Goal: Check status: Check status

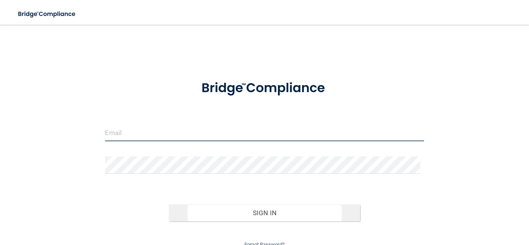
type input "[PERSON_NAME][EMAIL_ADDRESS][DOMAIN_NAME]"
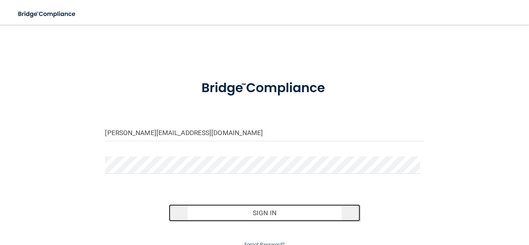
click at [285, 213] on button "Sign In" at bounding box center [264, 213] width 191 height 17
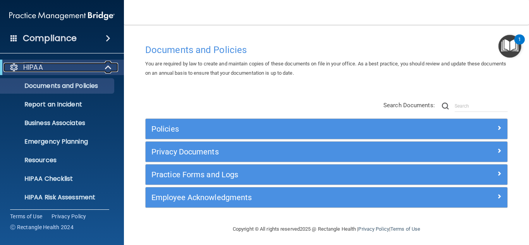
click at [108, 67] on span at bounding box center [109, 67] width 7 height 9
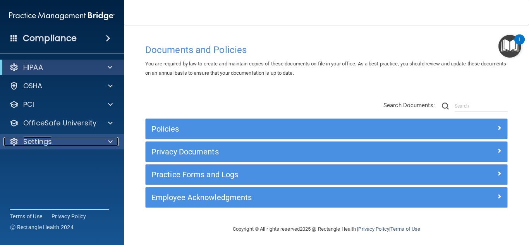
click at [74, 140] on div "Settings" at bounding box center [51, 141] width 96 height 9
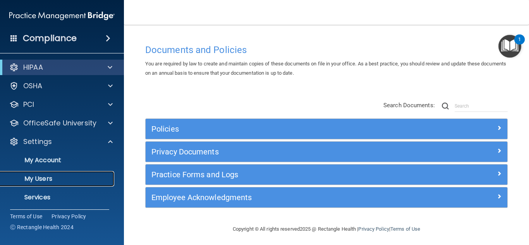
click at [53, 178] on p "My Users" at bounding box center [58, 179] width 106 height 8
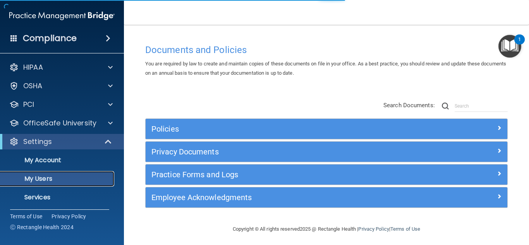
select select "20"
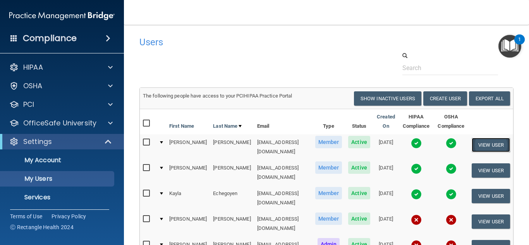
click at [487, 146] on button "View User" at bounding box center [491, 145] width 38 height 14
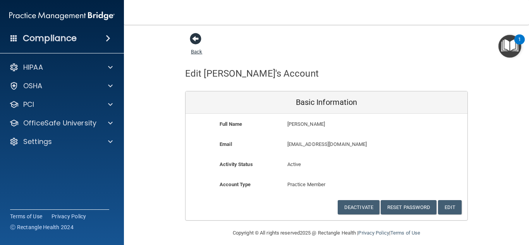
click at [190, 39] on span at bounding box center [196, 39] width 12 height 12
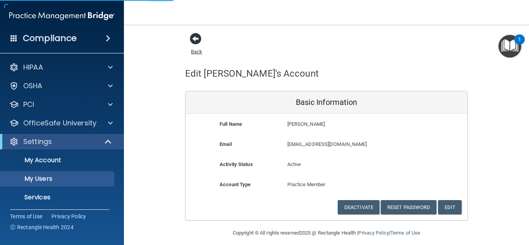
select select "20"
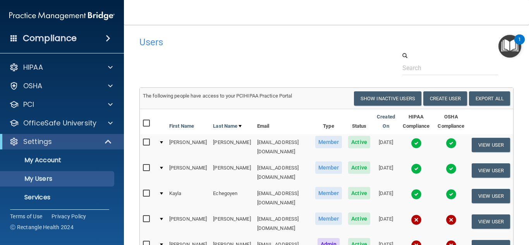
click at [414, 145] on img at bounding box center [416, 143] width 11 height 11
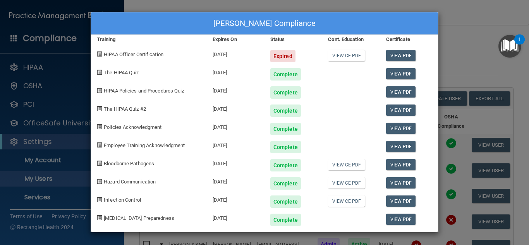
click at [461, 47] on div "[PERSON_NAME] Compliance Training Expires On Status Cont. Education Certificate…" at bounding box center [264, 122] width 529 height 245
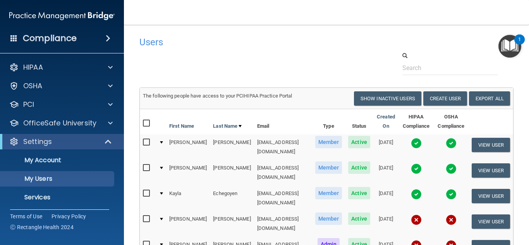
click at [446, 144] on img at bounding box center [451, 143] width 11 height 11
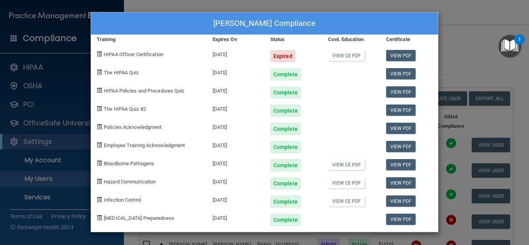
click at [454, 85] on div "[PERSON_NAME] Compliance Training Expires On Status Cont. Education Certificate…" at bounding box center [264, 122] width 529 height 245
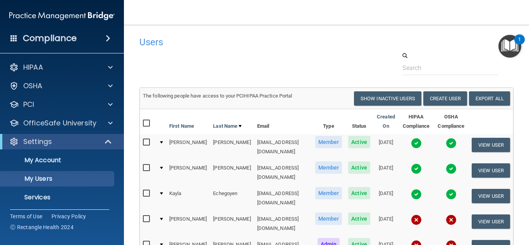
click at [413, 163] on img at bounding box center [416, 168] width 11 height 11
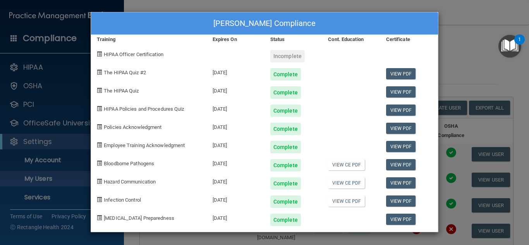
click at [443, 50] on div "[PERSON_NAME] Compliance Training Expires On Status Cont. Education Certificate…" at bounding box center [264, 122] width 529 height 245
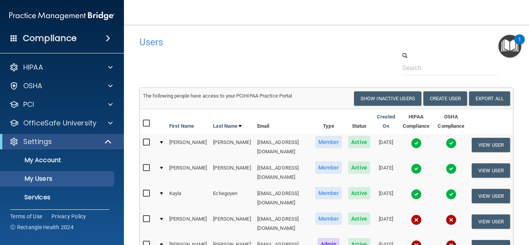
click at [448, 163] on img at bounding box center [451, 168] width 11 height 11
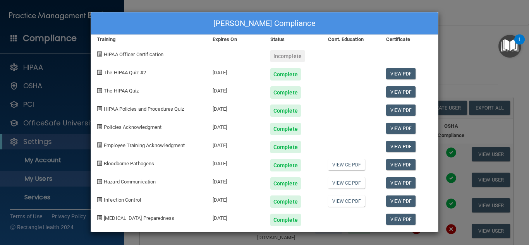
click at [452, 56] on div "[PERSON_NAME] Compliance Training Expires On Status Cont. Education Certificate…" at bounding box center [264, 122] width 529 height 245
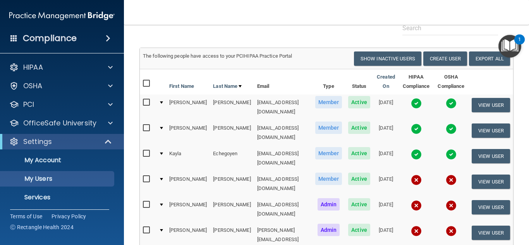
scroll to position [46, 0]
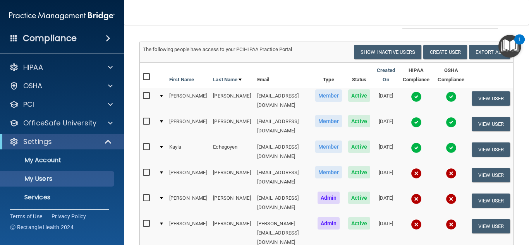
click at [416, 143] on img at bounding box center [416, 148] width 11 height 11
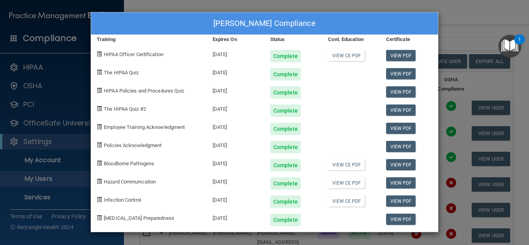
click at [464, 38] on div "[PERSON_NAME] Compliance Training Expires On Status Cont. Education Certificate…" at bounding box center [264, 122] width 529 height 245
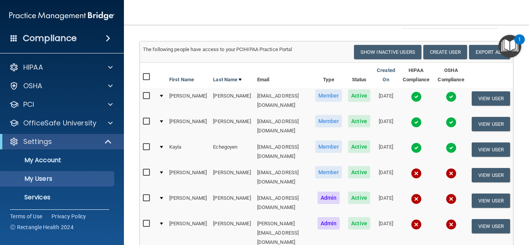
click at [446, 143] on img at bounding box center [451, 148] width 11 height 11
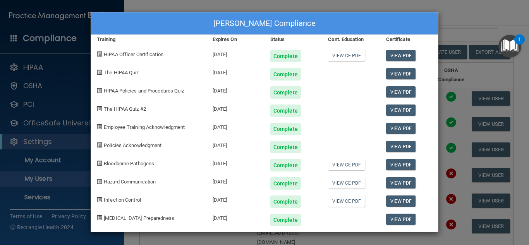
click at [486, 15] on div "[PERSON_NAME] Compliance Training Expires On Status Cont. Education Certificate…" at bounding box center [264, 122] width 529 height 245
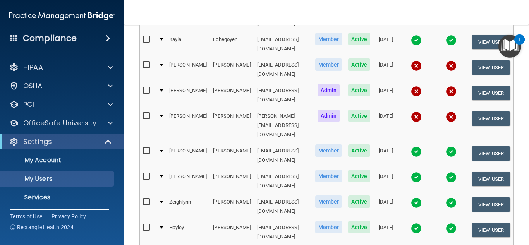
scroll to position [155, 0]
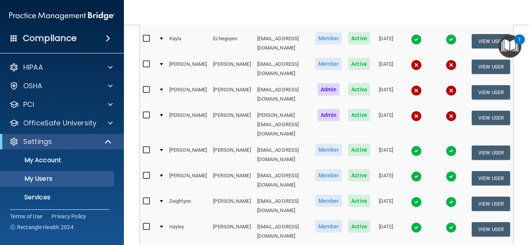
click at [411, 146] on img at bounding box center [416, 151] width 11 height 11
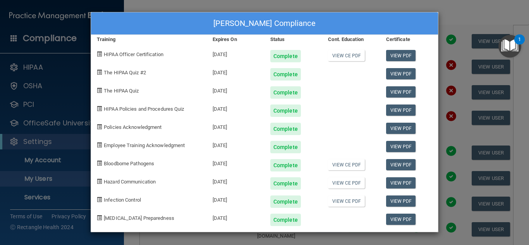
click at [366, 5] on div "[PERSON_NAME] Compliance Training Expires On Status Cont. Education Certificate…" at bounding box center [264, 122] width 529 height 245
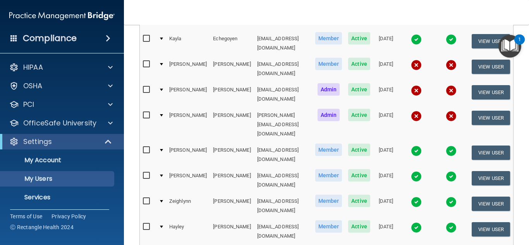
click at [414, 171] on img at bounding box center [416, 176] width 11 height 11
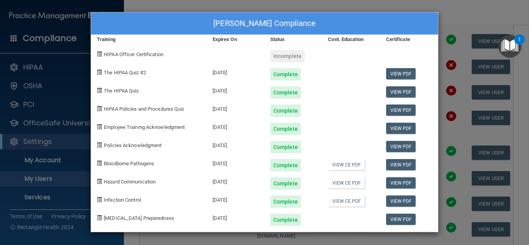
click at [457, 19] on div "[PERSON_NAME] Compliance Training Expires On Status Cont. Education Certificate…" at bounding box center [264, 122] width 529 height 245
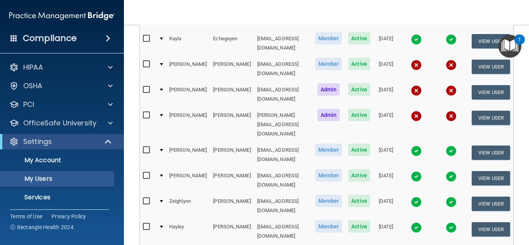
click at [447, 171] on img at bounding box center [451, 176] width 11 height 11
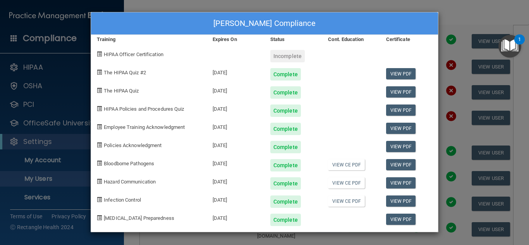
click at [452, 18] on div "[PERSON_NAME] Compliance Training Expires On Status Cont. Education Certificate…" at bounding box center [264, 122] width 529 height 245
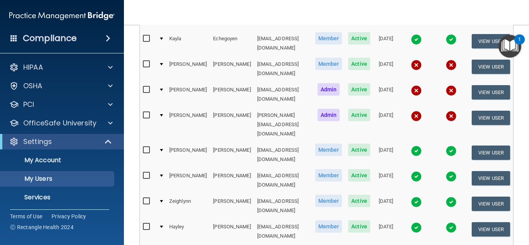
click at [415, 197] on img at bounding box center [416, 202] width 11 height 11
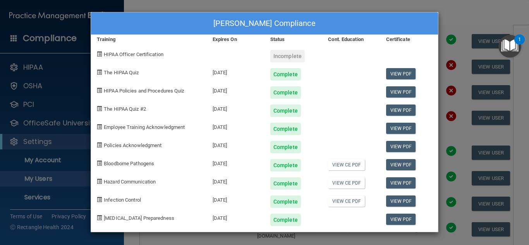
click at [452, 17] on div "[PERSON_NAME] Compliance Training Expires On Status Cont. Education Certificate…" at bounding box center [264, 122] width 529 height 245
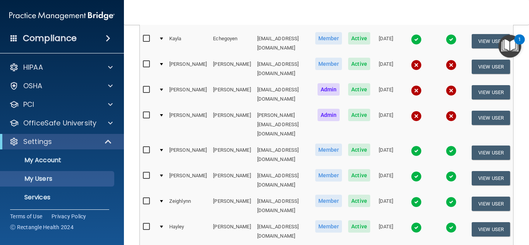
click at [446, 197] on img at bounding box center [451, 202] width 11 height 11
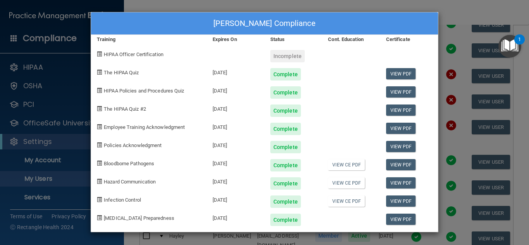
click at [461, 6] on div "[PERSON_NAME] Compliance Training Expires On Status Cont. Education Certificate…" at bounding box center [264, 122] width 529 height 245
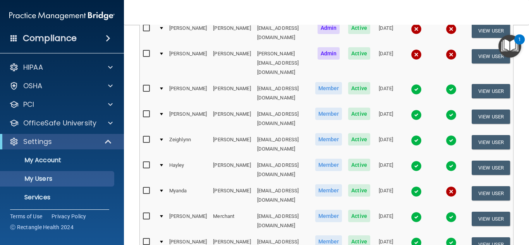
scroll to position [217, 0]
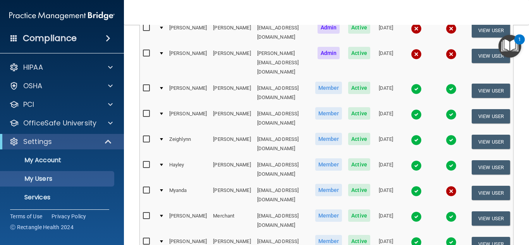
click at [412, 160] on img at bounding box center [416, 165] width 11 height 11
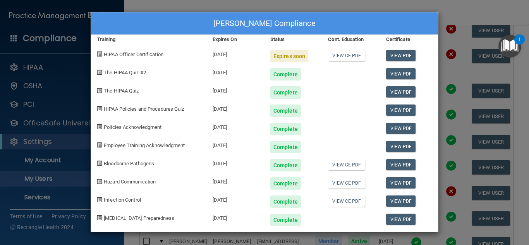
click at [455, 12] on div "[PERSON_NAME] Compliance Training Expires On Status Cont. Education Certificate…" at bounding box center [264, 122] width 529 height 245
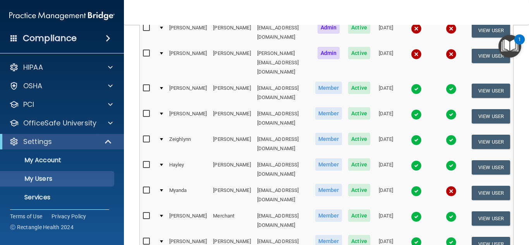
click at [444, 157] on td at bounding box center [451, 170] width 35 height 26
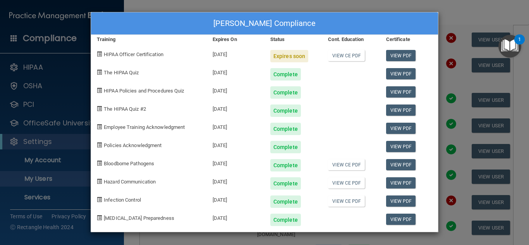
click at [466, 22] on div "[PERSON_NAME] Compliance Training Expires On Status Cont. Education Certificate…" at bounding box center [264, 122] width 529 height 245
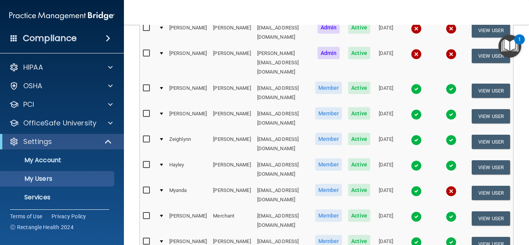
click at [413, 186] on img at bounding box center [416, 191] width 11 height 11
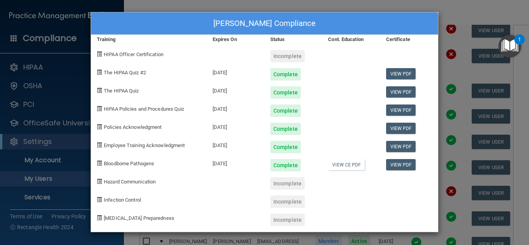
click at [458, 11] on div "[PERSON_NAME] Compliance Training Expires On Status Cont. Education Certificate…" at bounding box center [264, 122] width 529 height 245
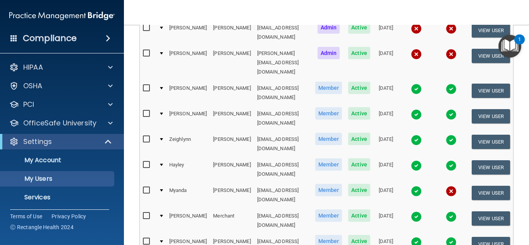
click at [413, 212] on img at bounding box center [416, 217] width 11 height 11
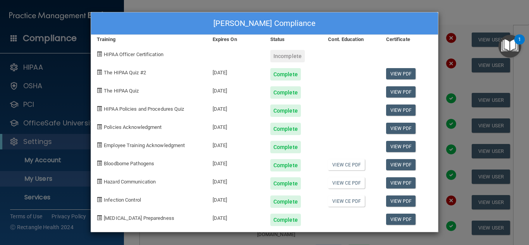
click at [459, 16] on div "[PERSON_NAME] Compliance Training Expires On Status Cont. Education Certificate…" at bounding box center [264, 122] width 529 height 245
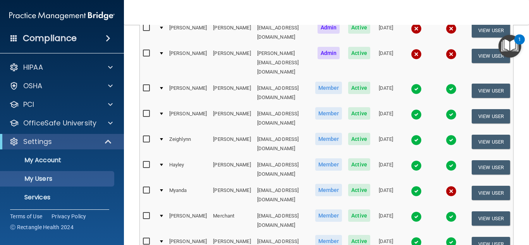
click at [449, 212] on img at bounding box center [451, 217] width 11 height 11
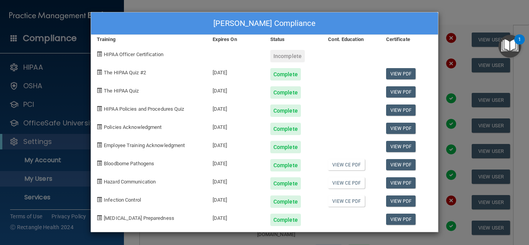
click at [460, 8] on div "[PERSON_NAME] Compliance Training Expires On Status Cont. Education Certificate…" at bounding box center [264, 122] width 529 height 245
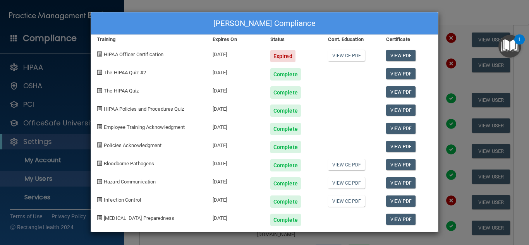
click at [467, 11] on div "[PERSON_NAME] Compliance Training Expires On Status Cont. Education Certificate…" at bounding box center [264, 122] width 529 height 245
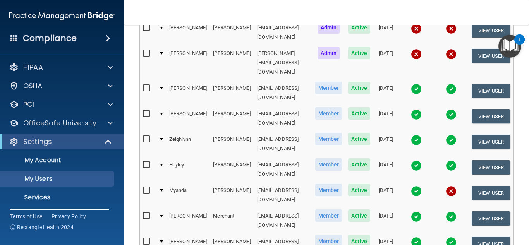
click at [446, 237] on img at bounding box center [451, 242] width 11 height 11
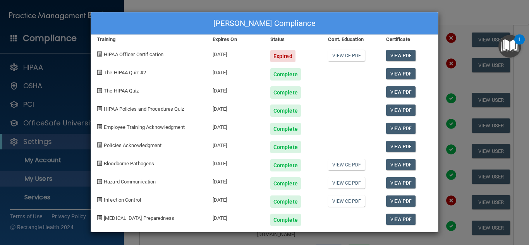
click at [459, 8] on div "[PERSON_NAME] Compliance Training Expires On Status Cont. Education Certificate…" at bounding box center [264, 122] width 529 height 245
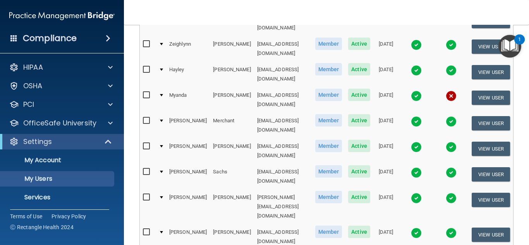
scroll to position [313, 0]
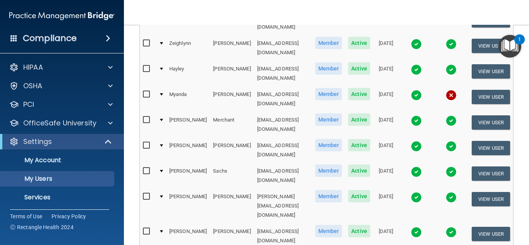
click at [415, 167] on img at bounding box center [416, 172] width 11 height 11
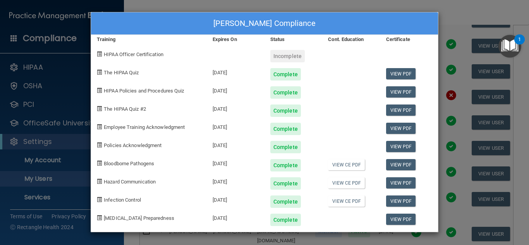
click at [474, 13] on div "[PERSON_NAME] Compliance Training Expires On Status Cont. Education Certificate…" at bounding box center [264, 122] width 529 height 245
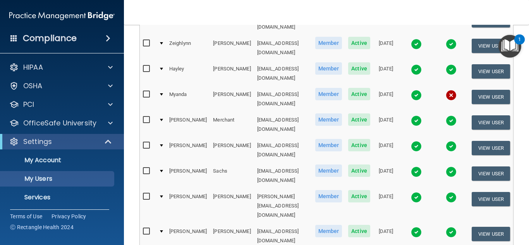
click at [446, 167] on img at bounding box center [451, 172] width 11 height 11
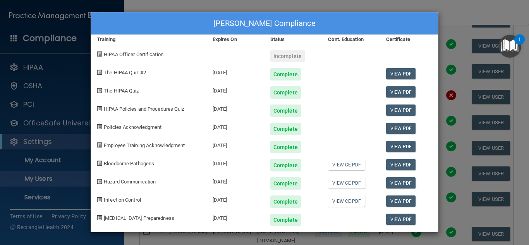
click at [467, 15] on div "[PERSON_NAME] Compliance Training Expires On Status Cont. Education Certificate…" at bounding box center [264, 122] width 529 height 245
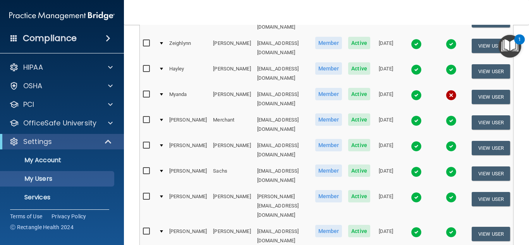
click at [412, 192] on img at bounding box center [416, 197] width 11 height 11
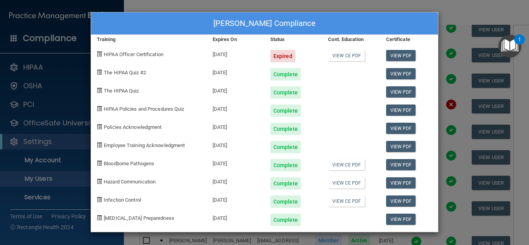
click at [459, 17] on div "[PERSON_NAME] Compliance Training Expires On Status Cont. Education Certificate…" at bounding box center [264, 122] width 529 height 245
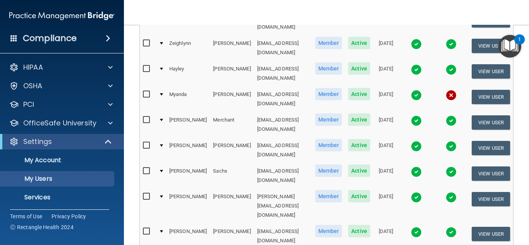
click at [449, 192] on img at bounding box center [451, 197] width 11 height 11
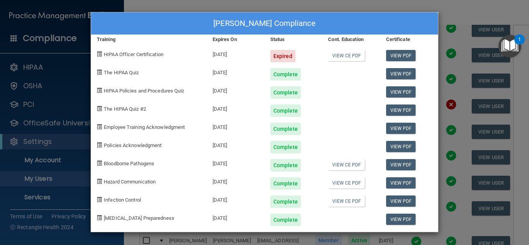
click at [449, 17] on div "[PERSON_NAME] Compliance Training Expires On Status Cont. Education Certificate…" at bounding box center [264, 122] width 529 height 245
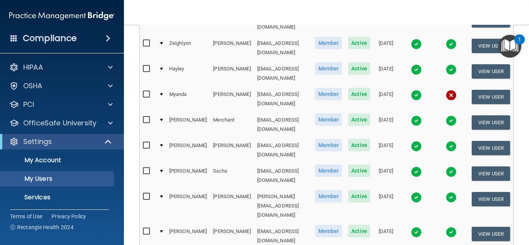
click at [415, 227] on img at bounding box center [416, 232] width 11 height 11
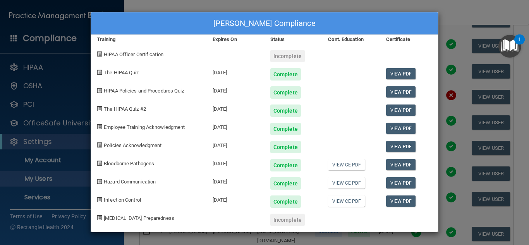
click at [454, 9] on div "[PERSON_NAME] Compliance Training Expires On Status Cont. Education Certificate…" at bounding box center [264, 122] width 529 height 245
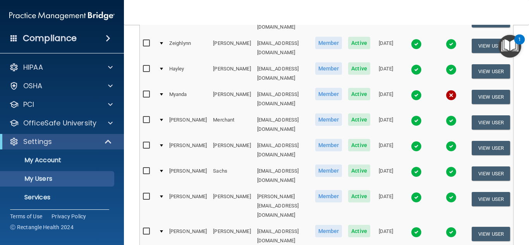
click at [446, 227] on img at bounding box center [451, 232] width 11 height 11
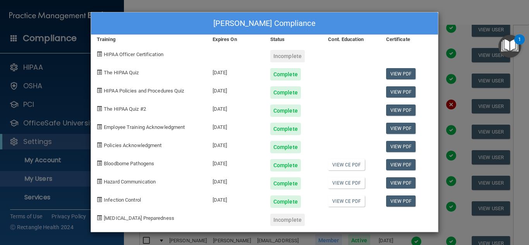
click at [458, 14] on div "[PERSON_NAME] Compliance Training Expires On Status Cont. Education Certificate…" at bounding box center [264, 122] width 529 height 245
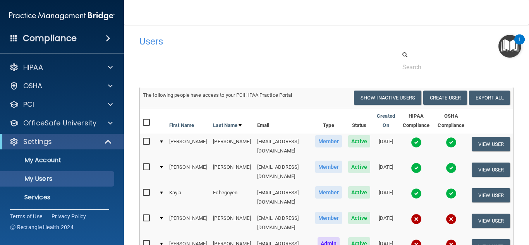
scroll to position [0, 0]
